Goal: Information Seeking & Learning: Learn about a topic

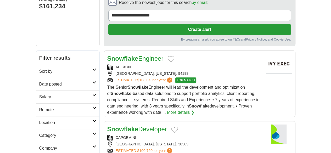
scroll to position [55, 0]
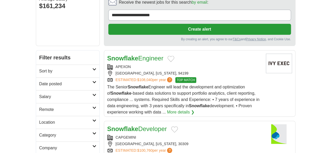
click at [39, 81] on h2 "Date posted" at bounding box center [65, 84] width 53 height 6
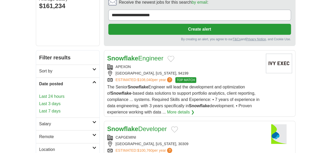
click at [39, 93] on link "Last 24 hours" at bounding box center [67, 96] width 57 height 6
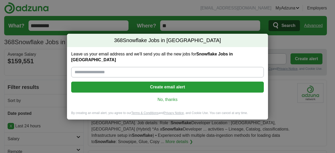
click at [156, 98] on link "No, thanks" at bounding box center [167, 100] width 184 height 6
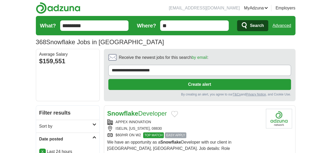
click at [227, 119] on div "APPEX INNOVATION" at bounding box center [184, 121] width 154 height 5
